Goal: Information Seeking & Learning: Learn about a topic

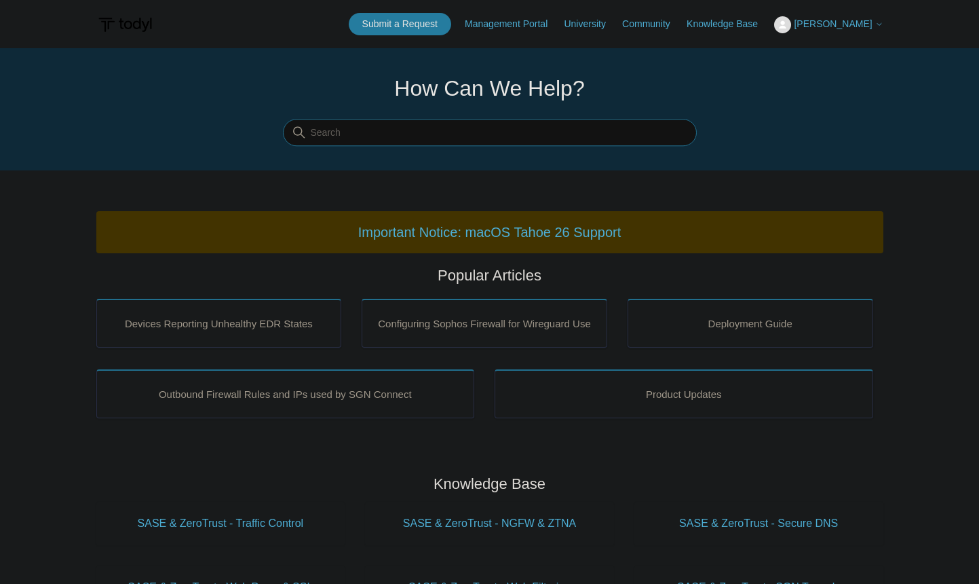
click at [336, 131] on input "Search" at bounding box center [490, 132] width 414 height 27
type input "s"
type input "domain is added to ssl bypass subdomain is blocked"
click at [635, 133] on input "domain is added to ssl bypass subdomain is blocked" at bounding box center [490, 132] width 414 height 27
click at [563, 139] on input "domain is added to ssl bypass subdomain is blocked" at bounding box center [490, 132] width 414 height 27
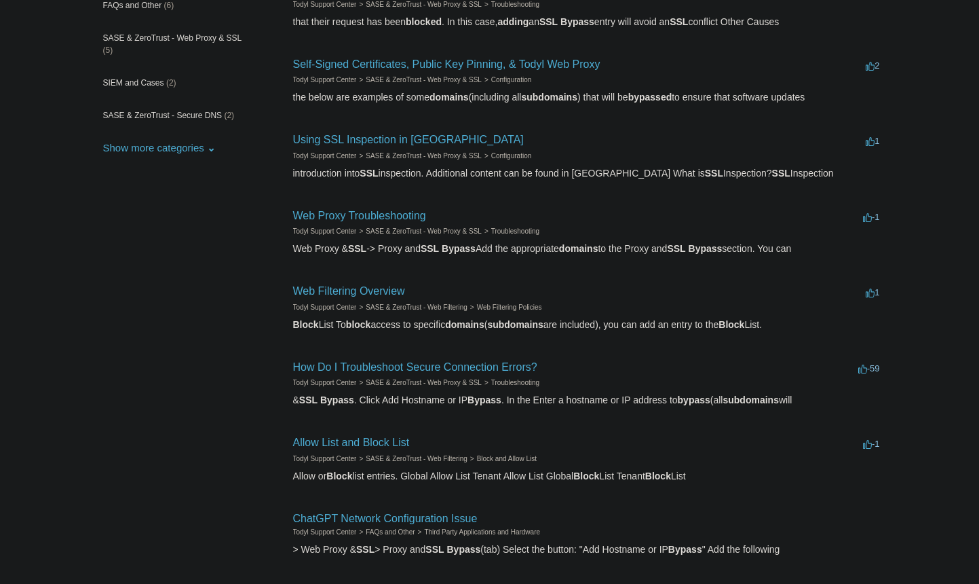
scroll to position [204, 0]
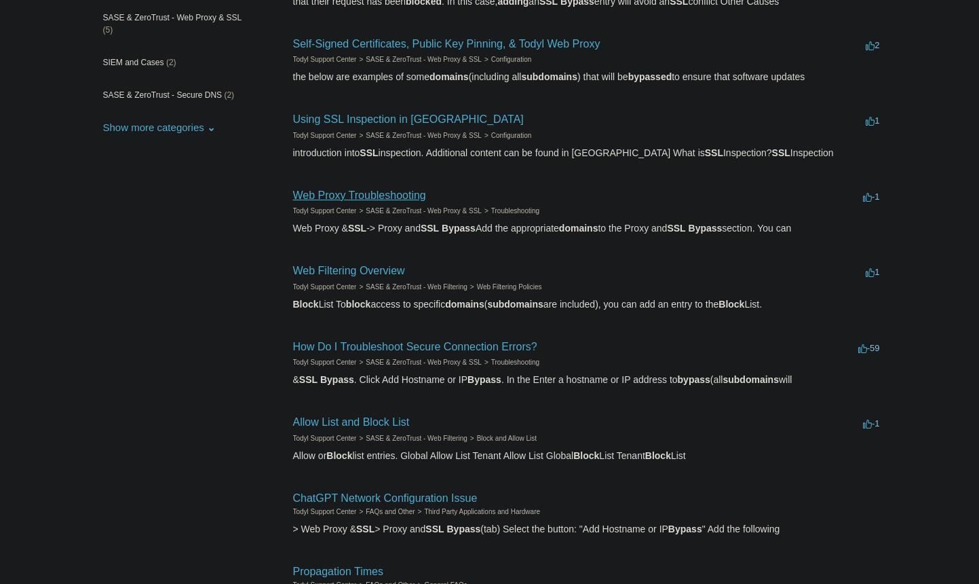
click at [357, 195] on link "Web Proxy Troubleshooting" at bounding box center [359, 195] width 133 height 12
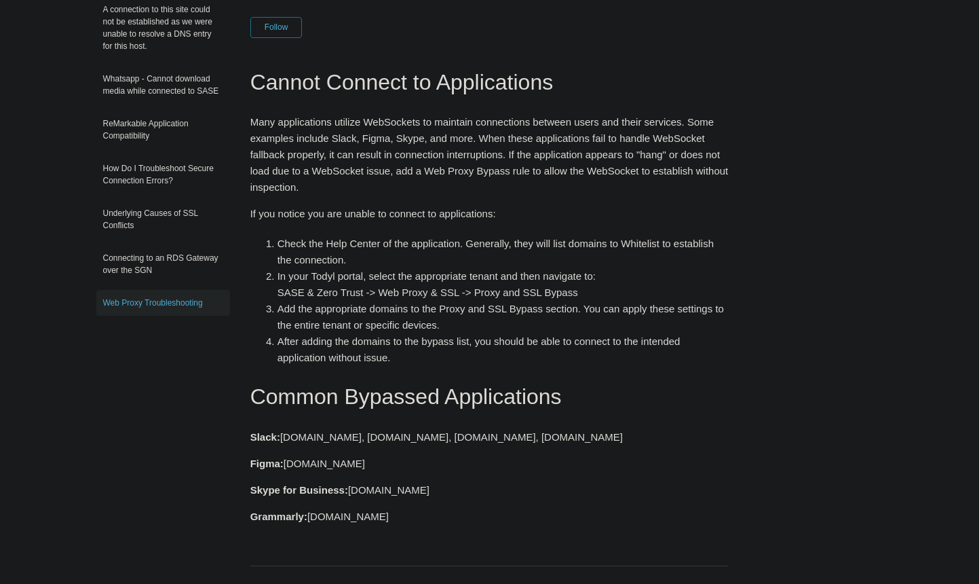
scroll to position [204, 0]
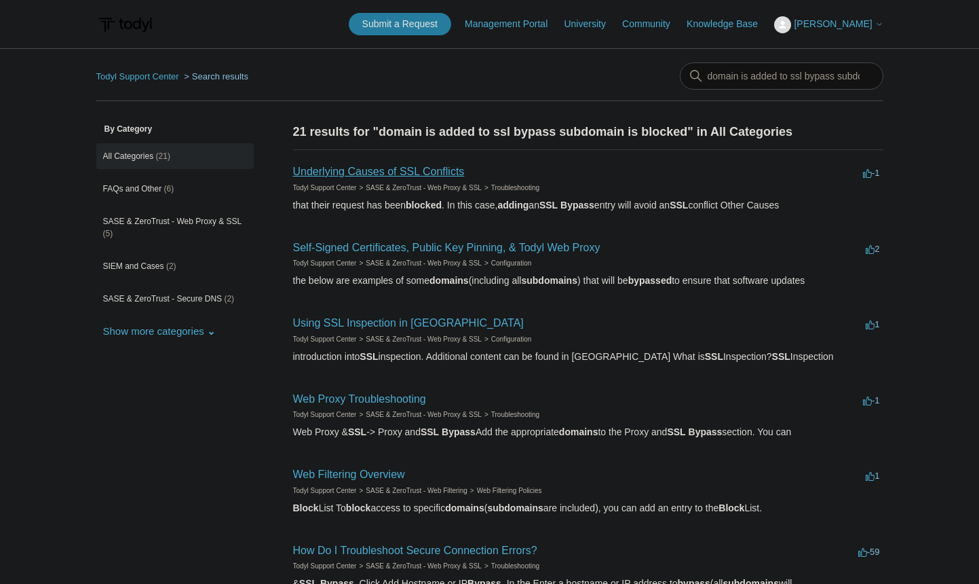
click at [422, 173] on link "Underlying Causes of SSL Conflicts" at bounding box center [379, 172] width 172 height 12
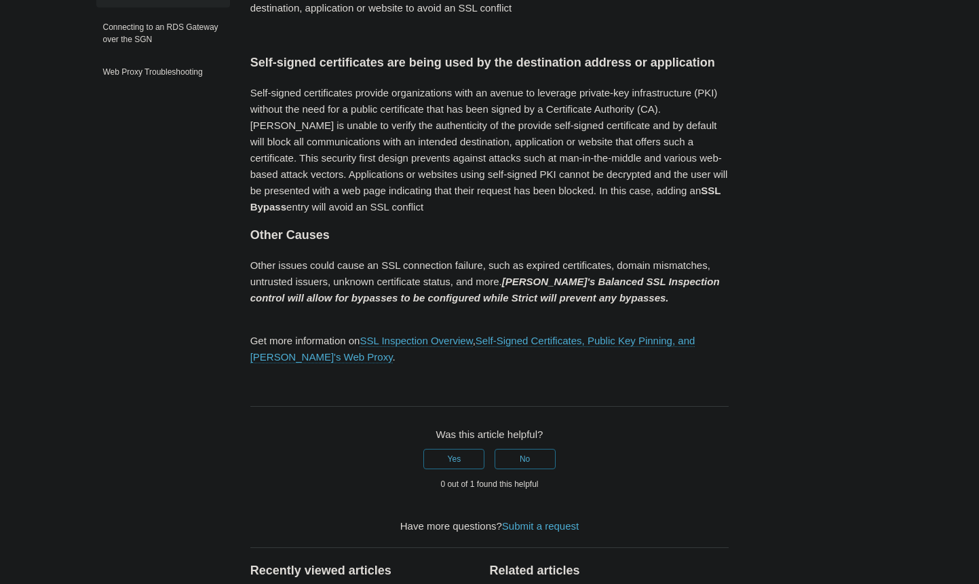
scroll to position [407, 0]
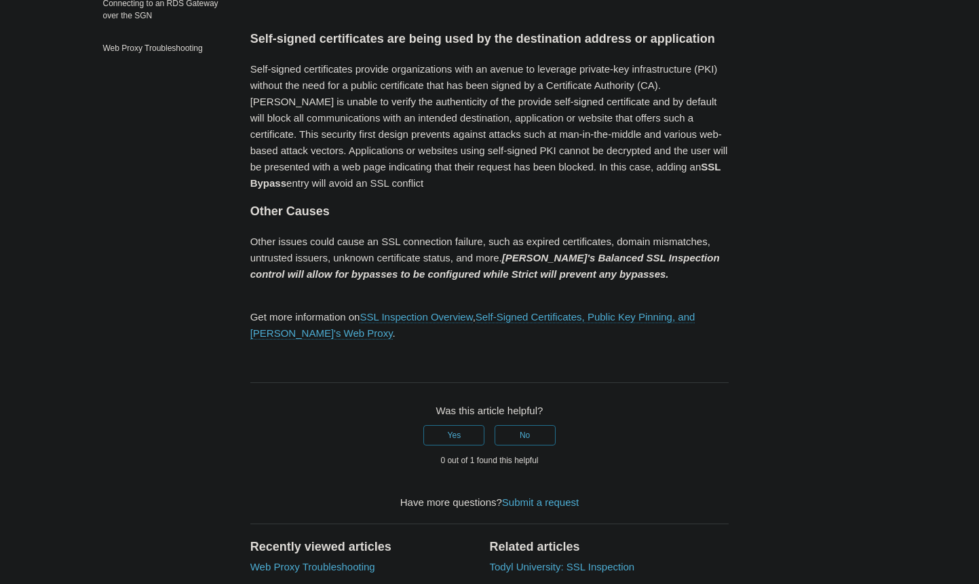
click at [160, 157] on aside "Articles in this section A connection to this site could not be established as …" at bounding box center [163, 253] width 134 height 1074
